Goal: Find specific page/section: Find specific page/section

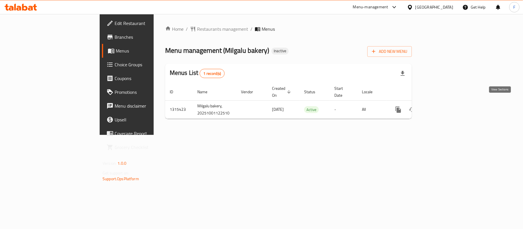
click at [442, 107] on icon "enhanced table" at bounding box center [439, 109] width 5 height 5
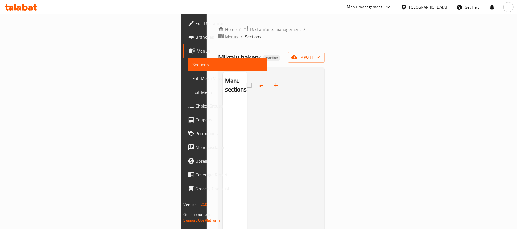
click at [225, 33] on span "Menus" at bounding box center [231, 36] width 13 height 7
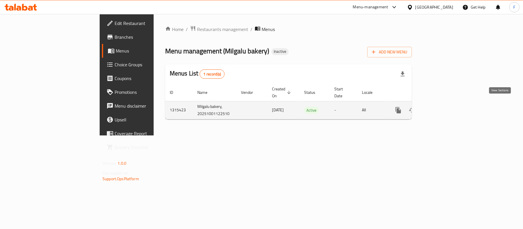
click at [442, 108] on icon "enhanced table" at bounding box center [439, 110] width 5 height 5
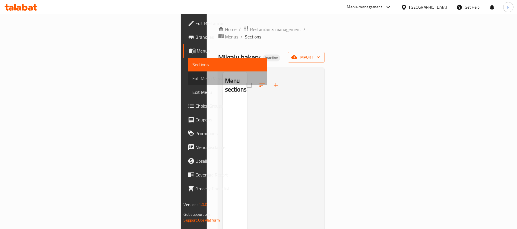
click at [193, 75] on span "Full Menu View" at bounding box center [228, 78] width 70 height 7
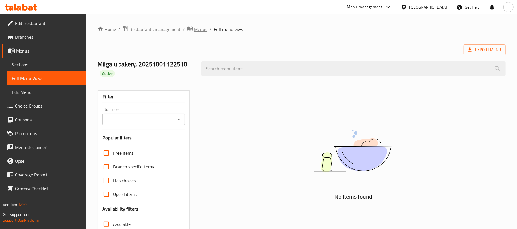
click at [193, 29] on span "breadcrumb" at bounding box center [190, 29] width 7 height 7
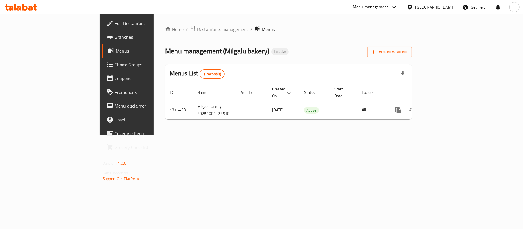
click at [115, 21] on span "Edit Restaurant" at bounding box center [149, 23] width 68 height 7
